Goal: Information Seeking & Learning: Learn about a topic

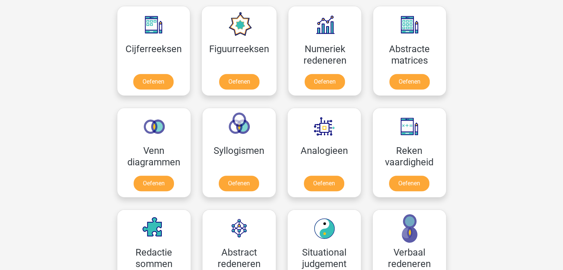
scroll to position [340, 0]
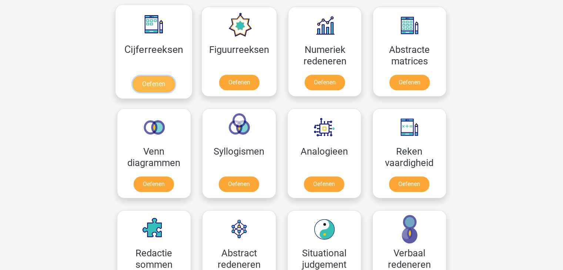
click at [163, 78] on link "Oefenen" at bounding box center [153, 84] width 42 height 16
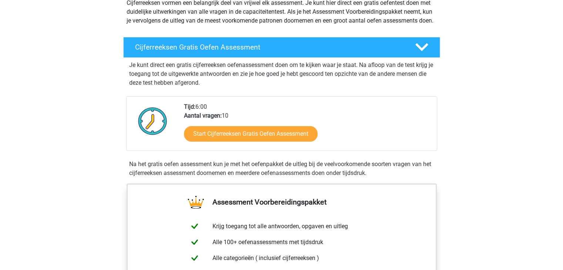
scroll to position [93, 0]
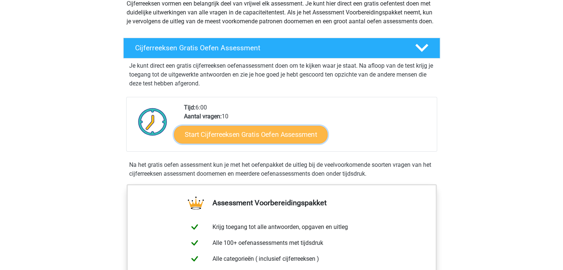
click at [270, 139] on link "Start Cijferreeksen Gratis Oefen Assessment" at bounding box center [250, 134] width 153 height 18
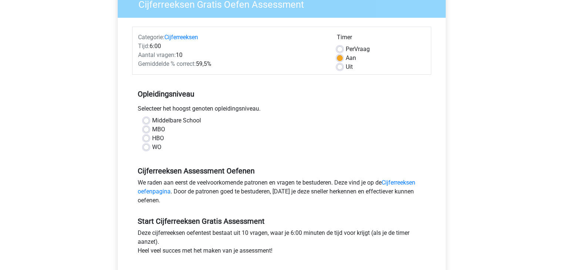
scroll to position [70, 0]
click at [159, 130] on label "MBO" at bounding box center [158, 129] width 13 height 9
click at [149, 130] on input "MBO" at bounding box center [146, 128] width 6 height 7
radio input "true"
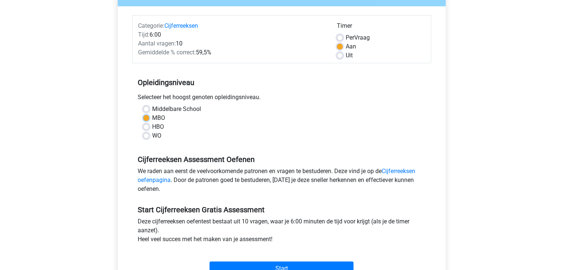
scroll to position [81, 0]
click at [348, 55] on label "Uit" at bounding box center [348, 55] width 7 height 9
click at [343, 55] on input "Uit" at bounding box center [340, 54] width 6 height 7
radio input "true"
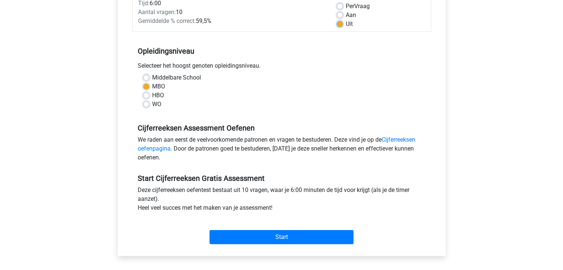
scroll to position [112, 0]
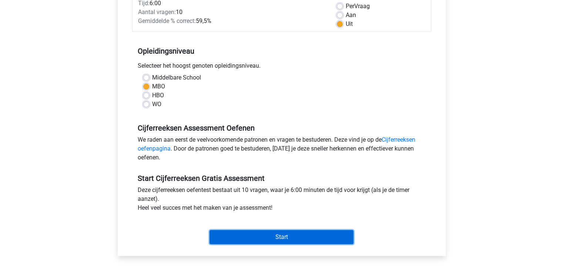
click at [308, 237] on input "Start" at bounding box center [281, 237] width 144 height 14
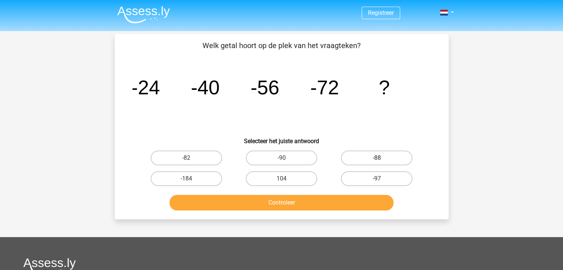
click at [352, 161] on label "-88" at bounding box center [376, 158] width 71 height 15
click at [377, 161] on input "-88" at bounding box center [379, 160] width 5 height 5
radio input "true"
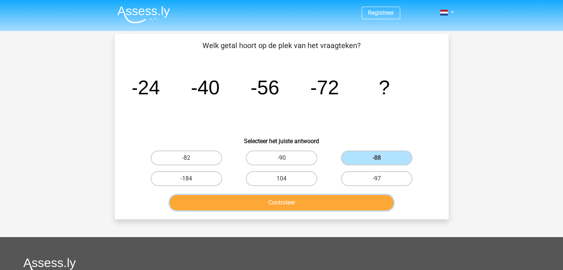
click at [318, 205] on button "Controleer" at bounding box center [281, 203] width 224 height 16
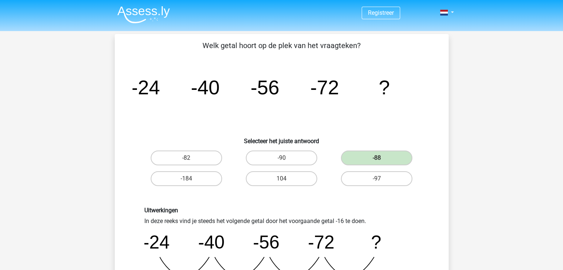
scroll to position [172, 0]
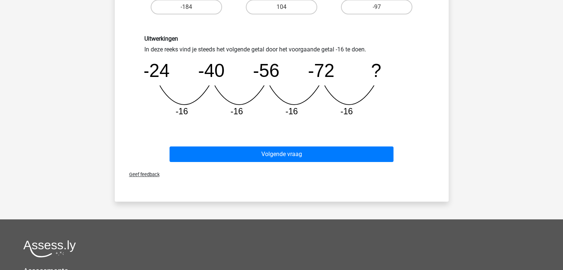
click at [266, 141] on div "Volgende vraag" at bounding box center [281, 153] width 310 height 24
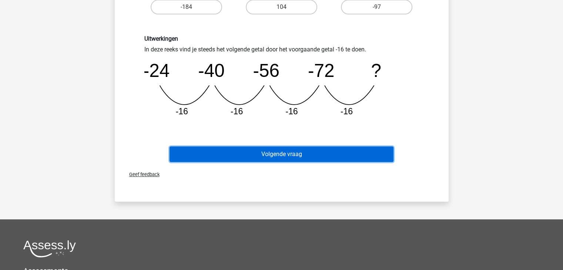
click at [265, 148] on button "Volgende vraag" at bounding box center [281, 154] width 224 height 16
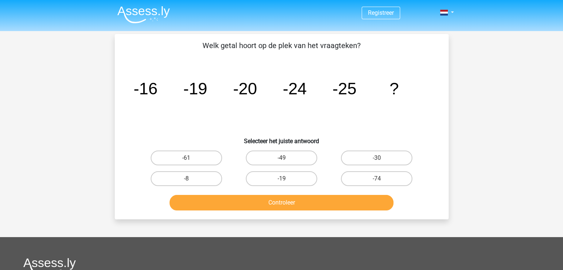
scroll to position [0, 0]
click at [358, 155] on label "-30" at bounding box center [376, 158] width 71 height 15
click at [377, 158] on input "-30" at bounding box center [379, 160] width 5 height 5
radio input "true"
click at [297, 211] on div "Controleer" at bounding box center [282, 204] width 286 height 18
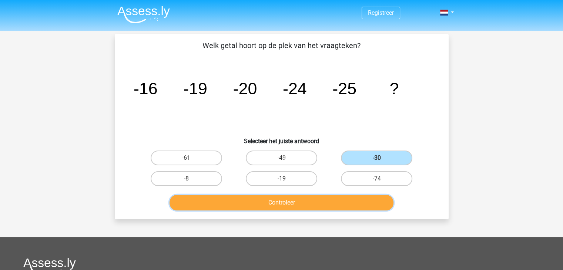
click at [290, 203] on button "Controleer" at bounding box center [281, 203] width 224 height 16
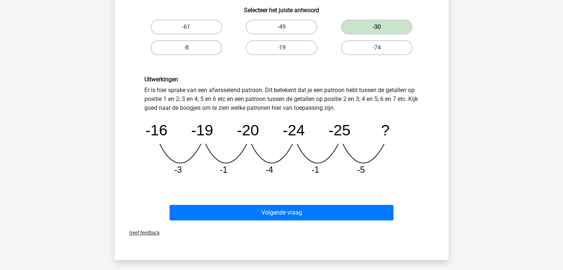
scroll to position [129, 0]
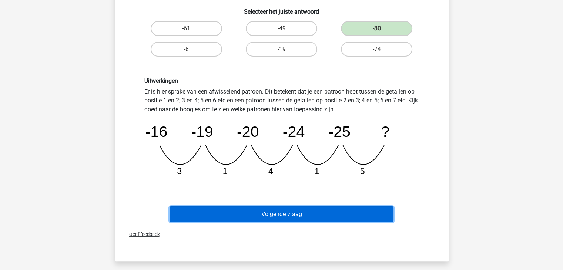
click at [288, 213] on button "Volgende vraag" at bounding box center [281, 214] width 224 height 16
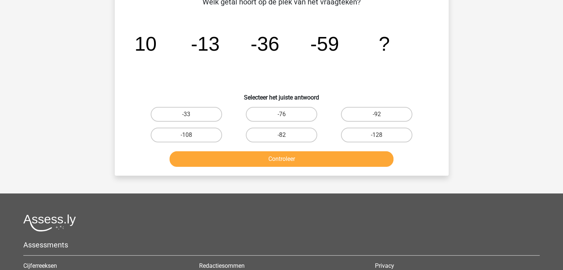
scroll to position [34, 0]
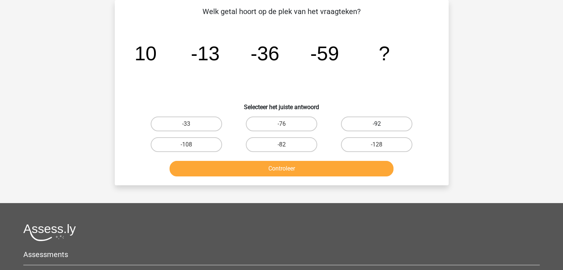
click at [355, 122] on label "-92" at bounding box center [376, 124] width 71 height 15
click at [377, 124] on input "-92" at bounding box center [379, 126] width 5 height 5
radio input "true"
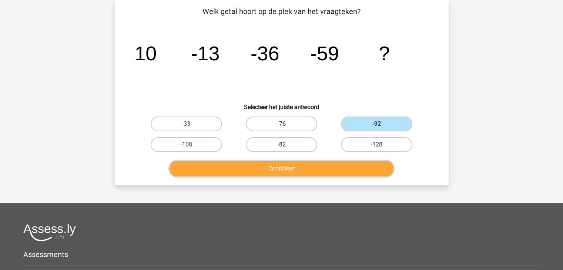
click at [337, 168] on button "Controleer" at bounding box center [281, 169] width 224 height 16
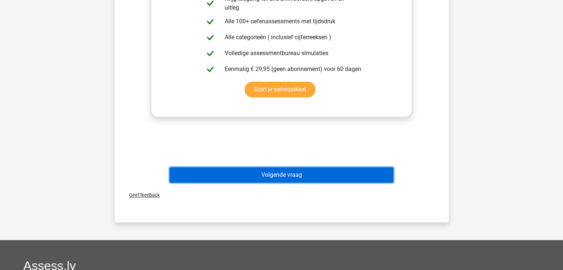
click at [337, 168] on button "Volgende vraag" at bounding box center [281, 175] width 224 height 16
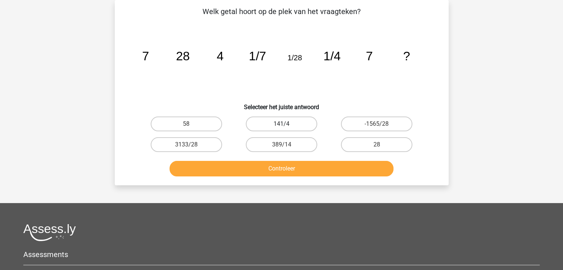
click at [294, 119] on label "141/4" at bounding box center [281, 124] width 71 height 15
click at [286, 124] on input "141/4" at bounding box center [283, 126] width 5 height 5
radio input "true"
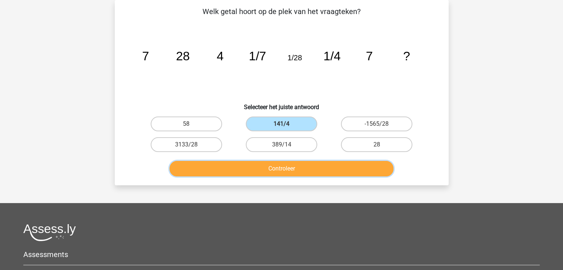
click at [294, 166] on button "Controleer" at bounding box center [281, 169] width 224 height 16
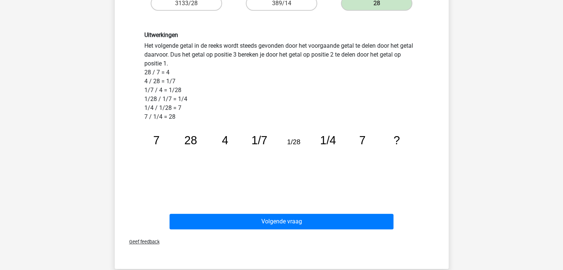
scroll to position [176, 0]
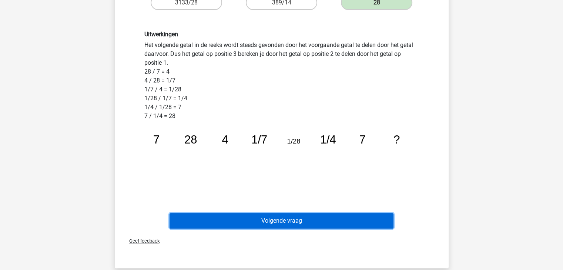
click at [280, 213] on button "Volgende vraag" at bounding box center [281, 221] width 224 height 16
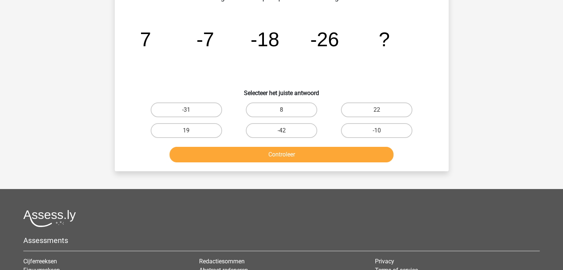
scroll to position [34, 0]
